Goal: Transaction & Acquisition: Purchase product/service

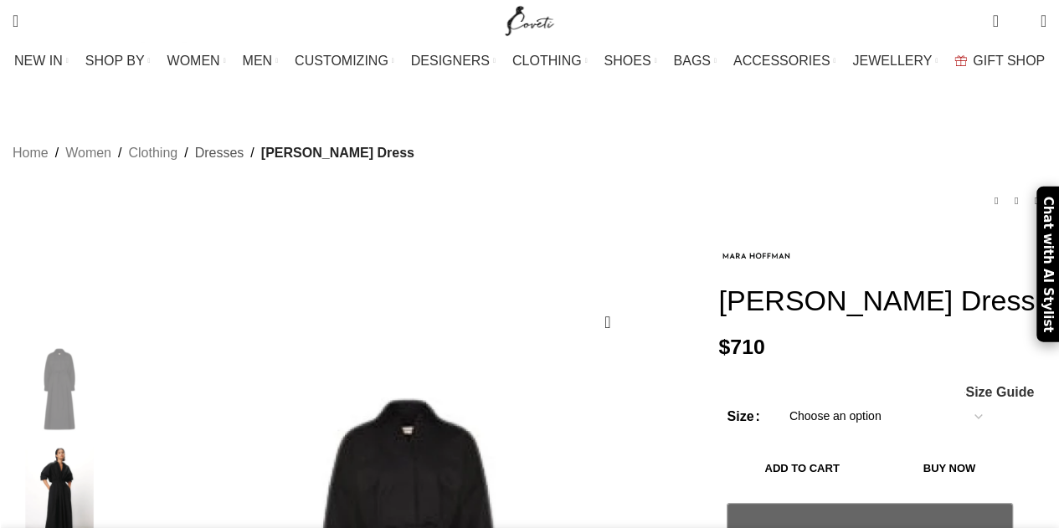
click at [223, 142] on link "Dresses" at bounding box center [219, 153] width 49 height 22
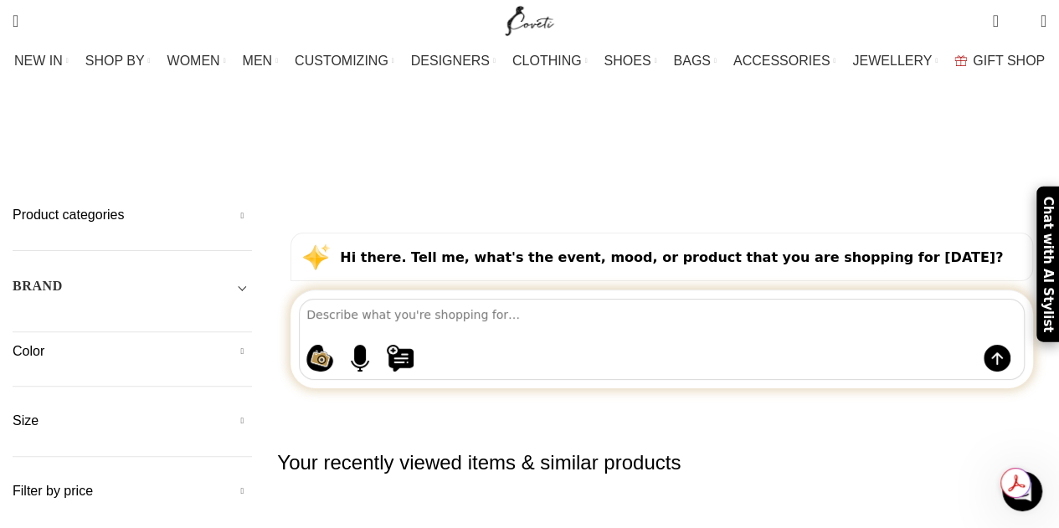
scroll to position [70, 0]
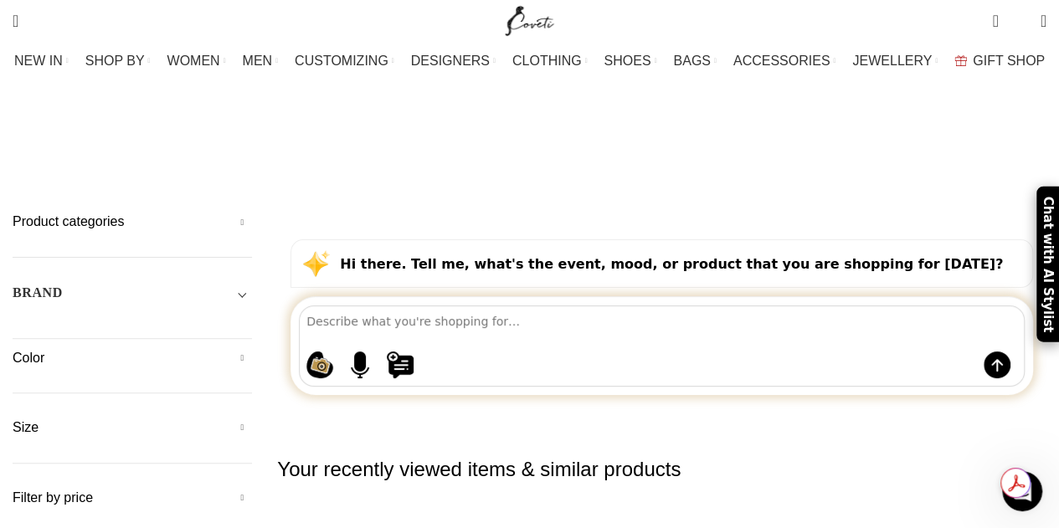
click at [252, 324] on div "Product categories Men Men Accessories Cases Men Belts Men Exotic Leather Men H…" at bounding box center [133, 360] width 240 height 295
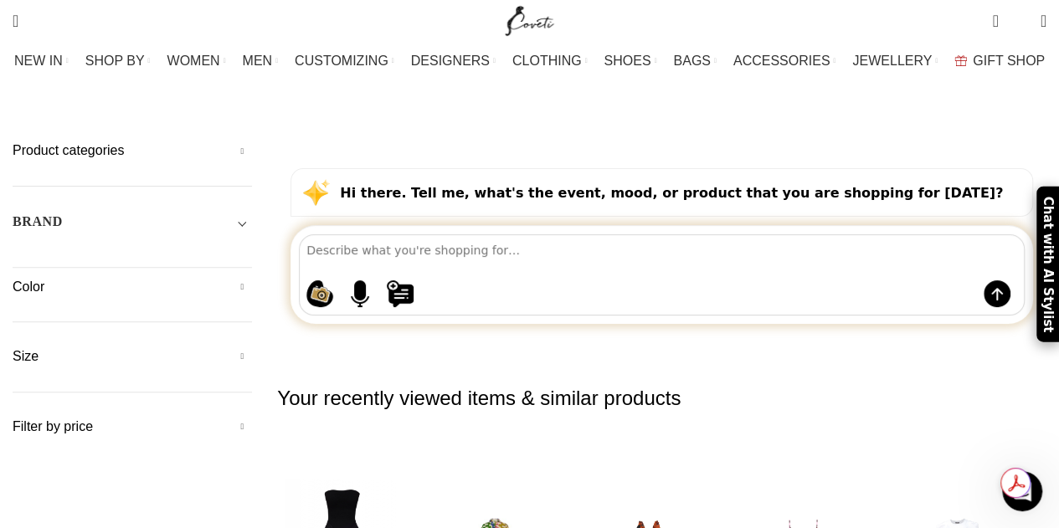
scroll to position [141, 0]
click at [157, 419] on h5 "Filter by price" at bounding box center [133, 428] width 240 height 18
click at [85, 461] on div at bounding box center [132, 462] width 239 height 2
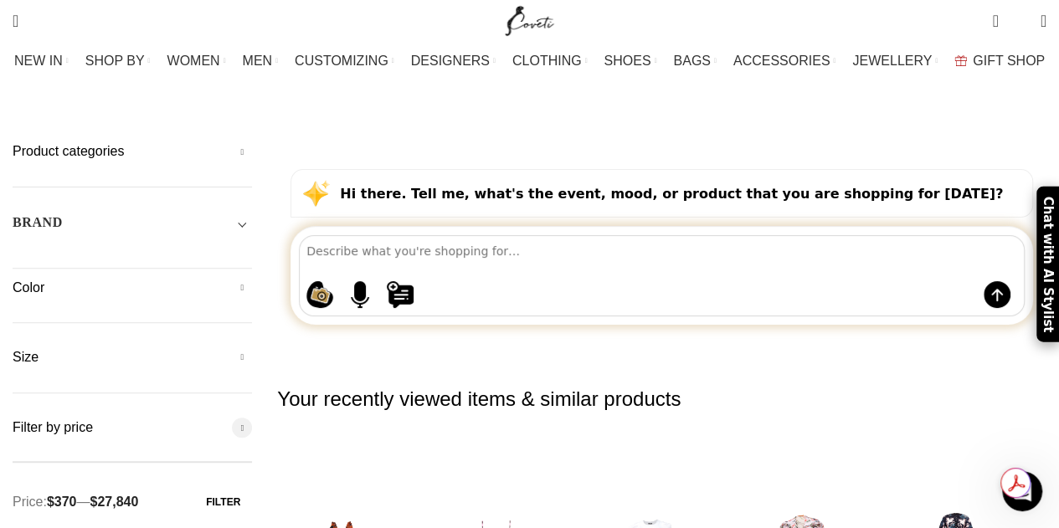
click at [33, 454] on div at bounding box center [133, 462] width 240 height 17
drag, startPoint x: 257, startPoint y: 302, endPoint x: 30, endPoint y: 307, distance: 227.0
click at [29, 450] on span at bounding box center [16, 462] width 25 height 25
click at [240, 487] on button "Filter" at bounding box center [223, 502] width 58 height 30
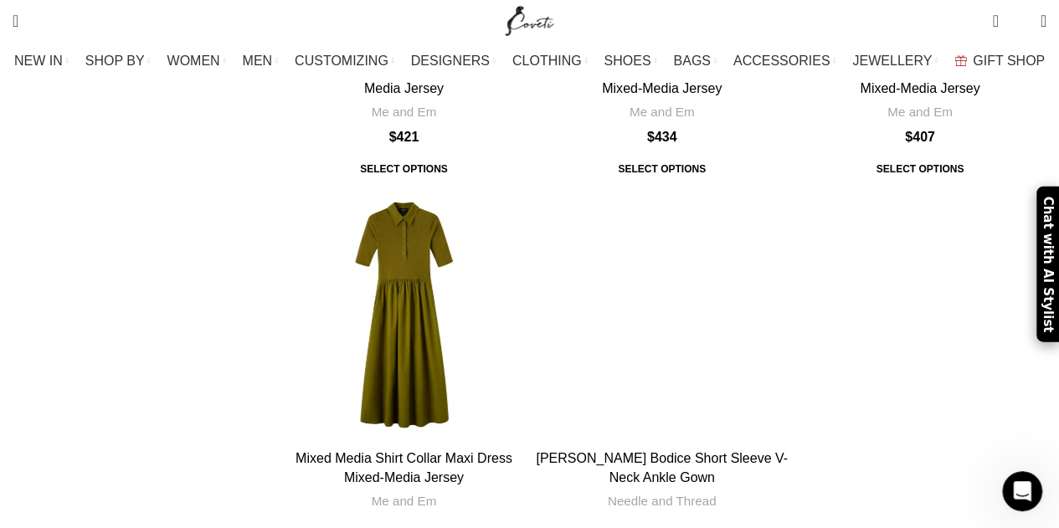
scroll to position [2830, 0]
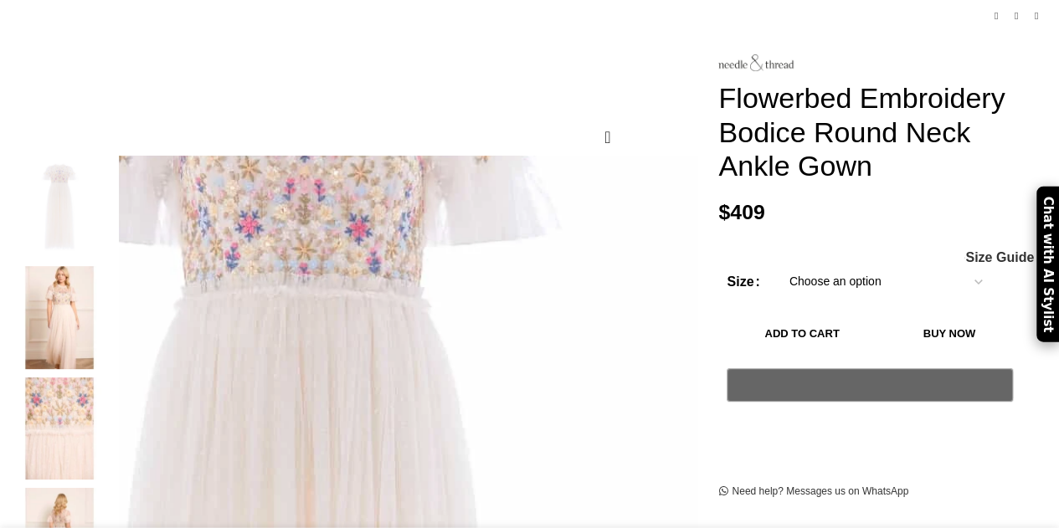
scroll to position [184, 0]
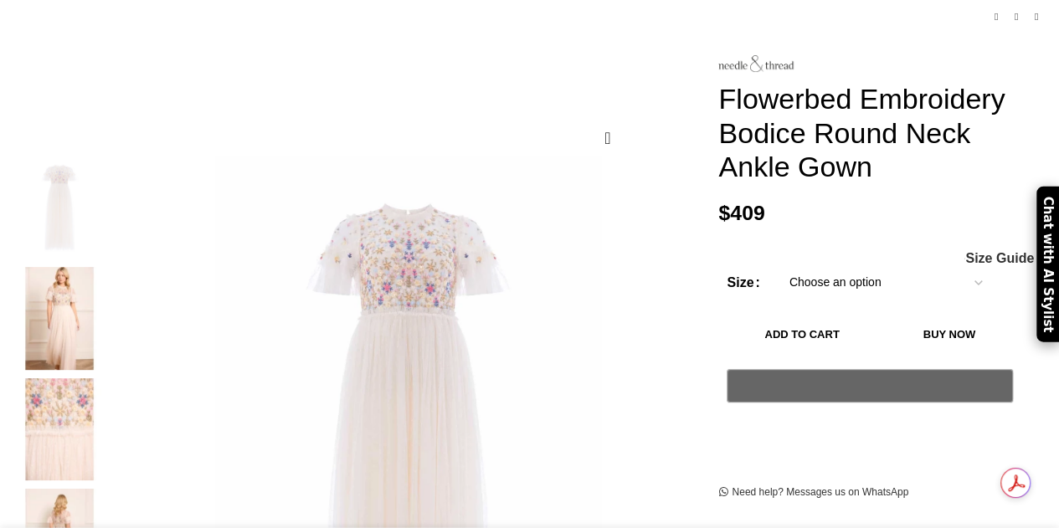
click at [86, 269] on img at bounding box center [59, 318] width 102 height 102
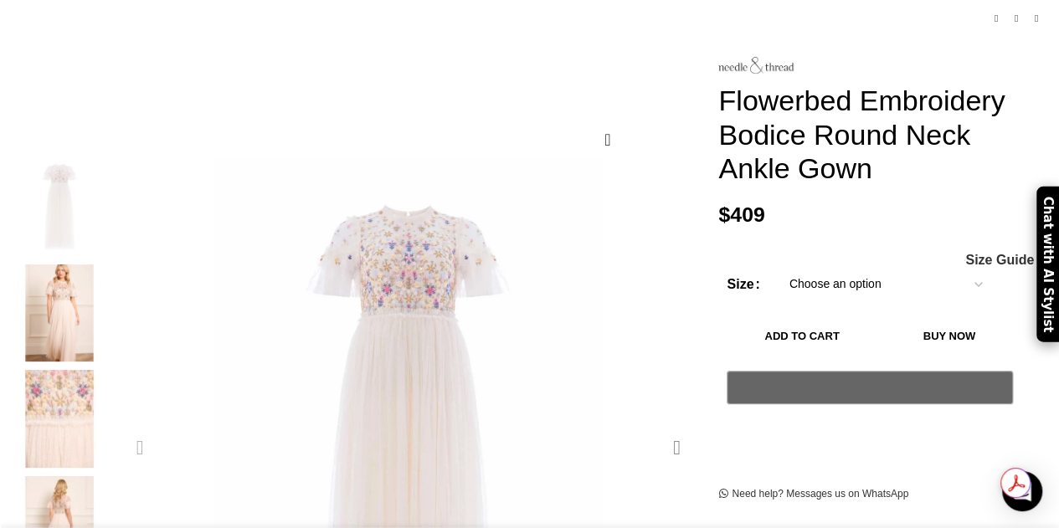
click at [673, 427] on div "Next slide" at bounding box center [677, 448] width 42 height 42
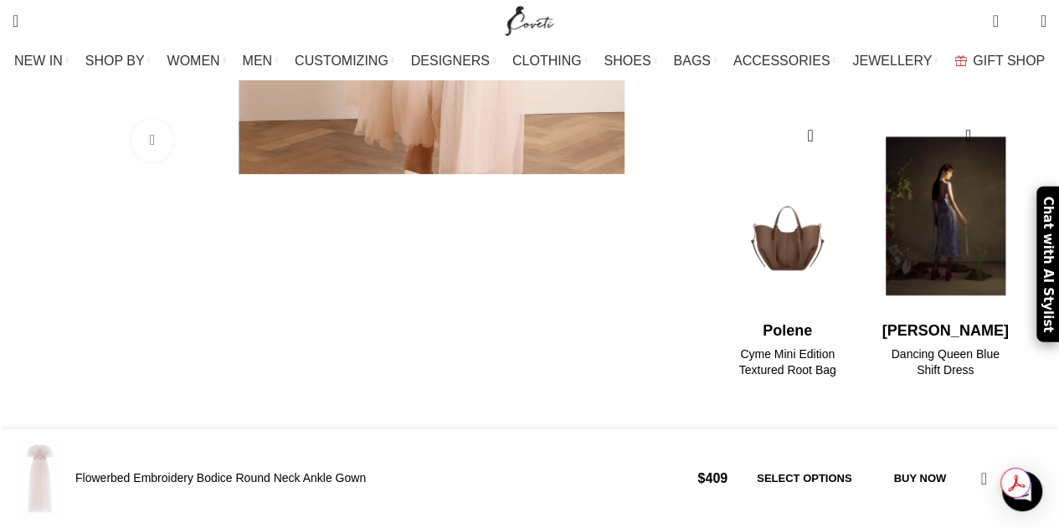
scroll to position [747, 0]
